Goal: Find specific page/section: Find specific page/section

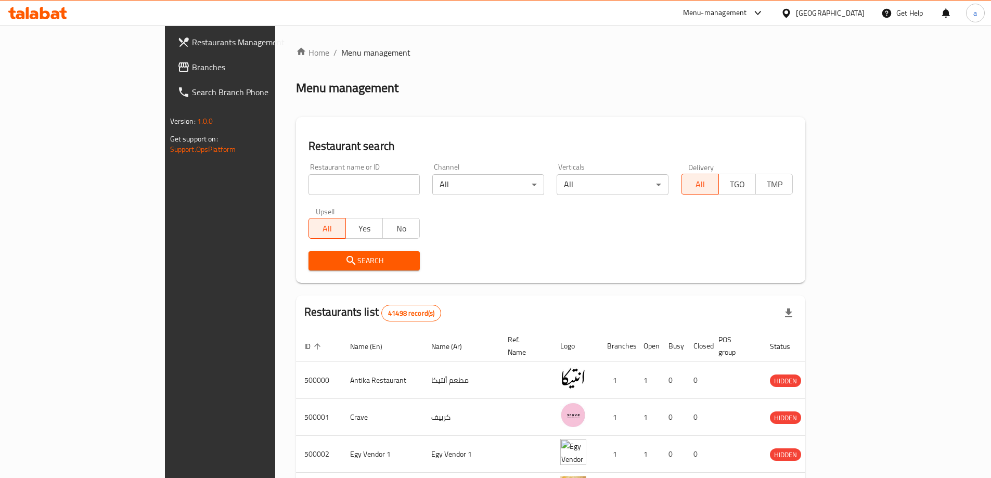
click at [747, 15] on div "Menu-management" at bounding box center [715, 13] width 64 height 12
click at [747, 16] on div "Menu-management" at bounding box center [715, 13] width 64 height 12
click at [792, 12] on icon at bounding box center [786, 13] width 11 height 11
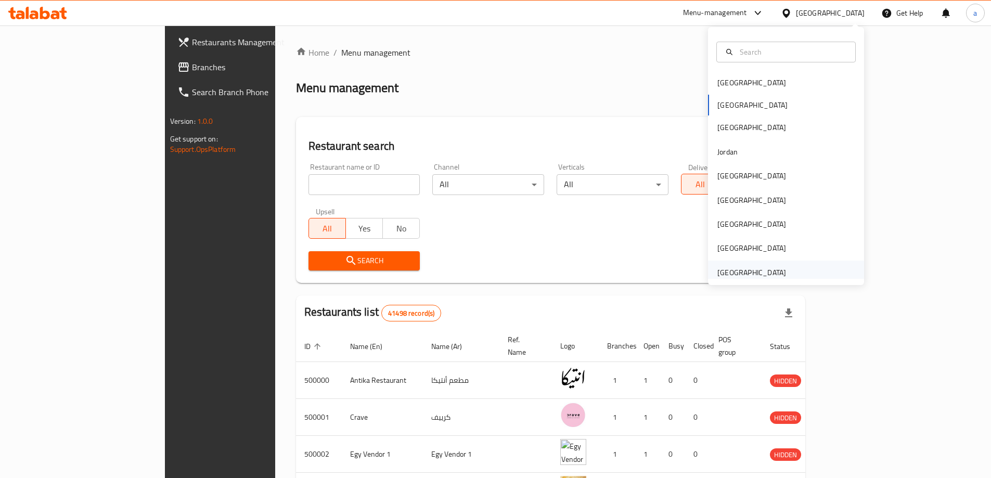
click at [742, 264] on div "[GEOGRAPHIC_DATA]" at bounding box center [751, 273] width 85 height 24
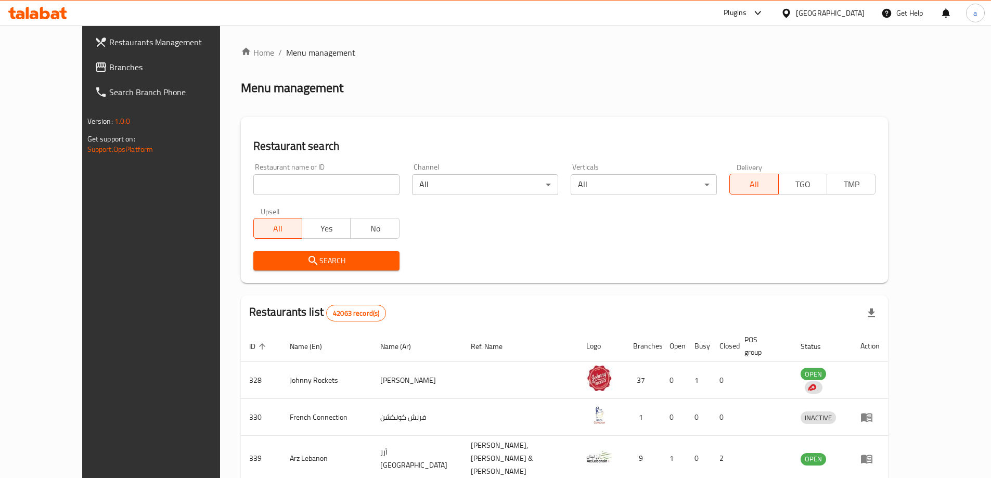
click at [109, 72] on span "Branches" at bounding box center [174, 67] width 130 height 12
